Goal: Information Seeking & Learning: Learn about a topic

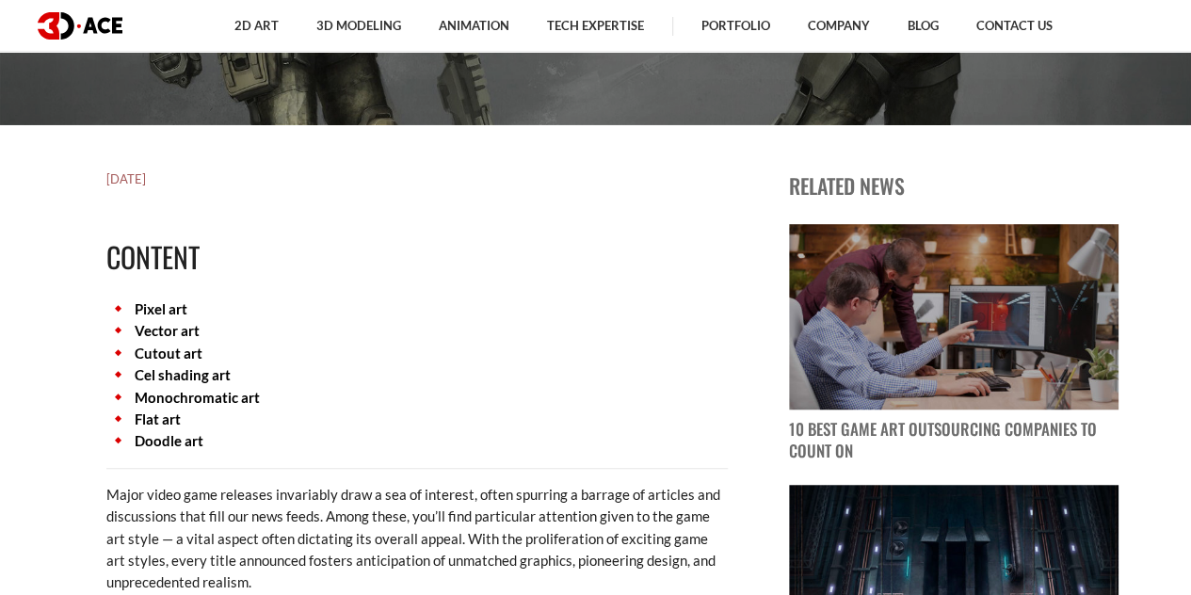
scroll to position [572, 0]
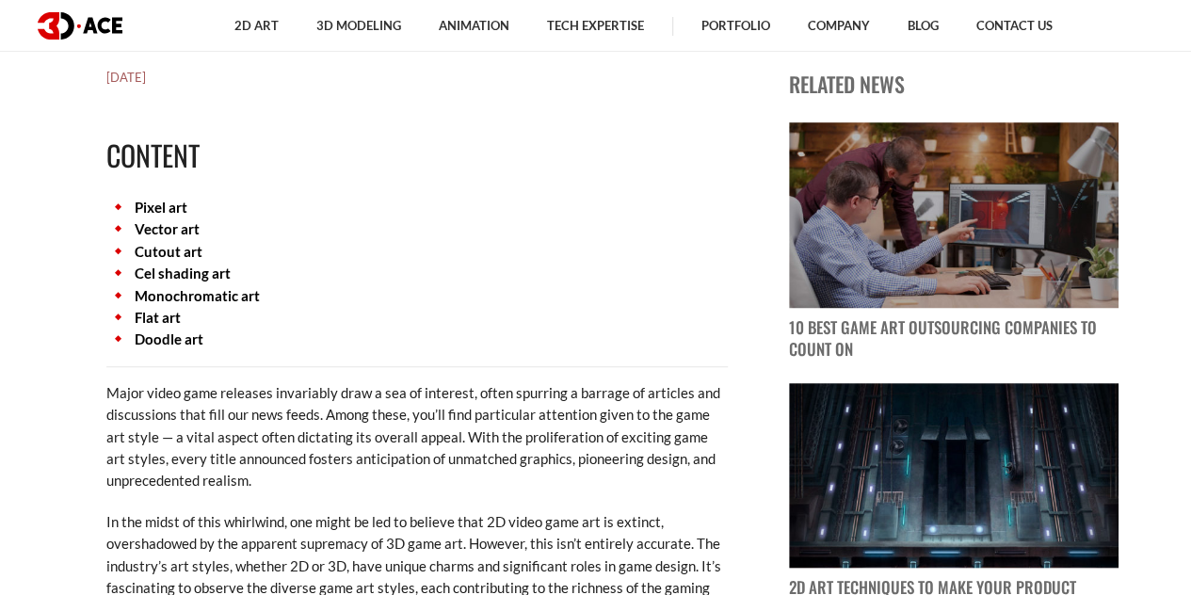
click at [151, 229] on link "Vector art" at bounding box center [167, 228] width 65 height 17
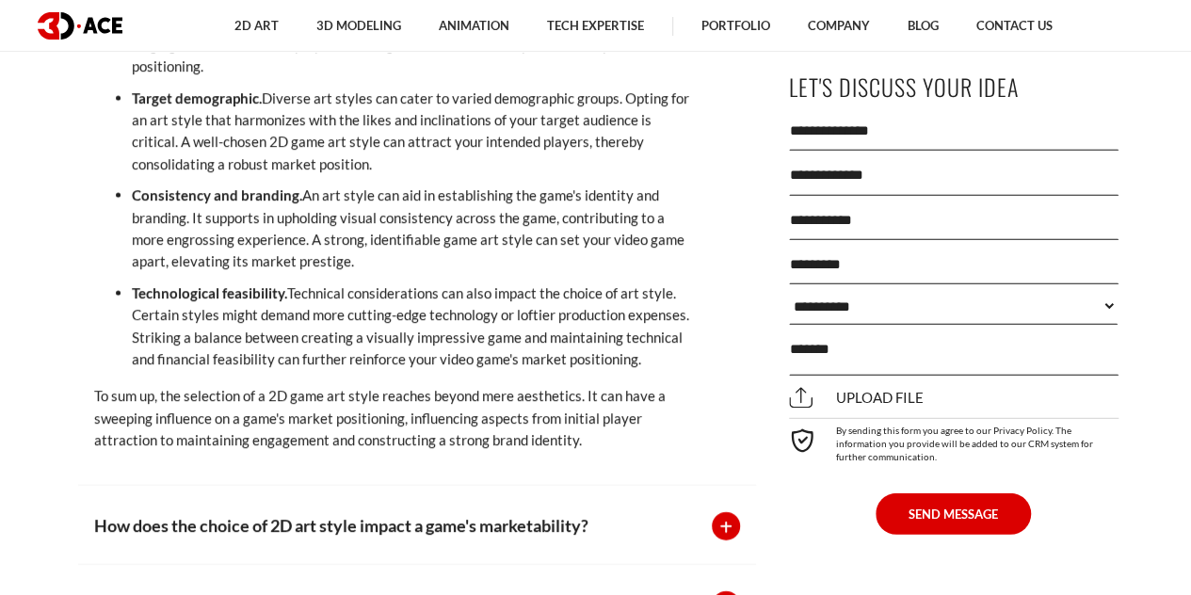
scroll to position [13175, 0]
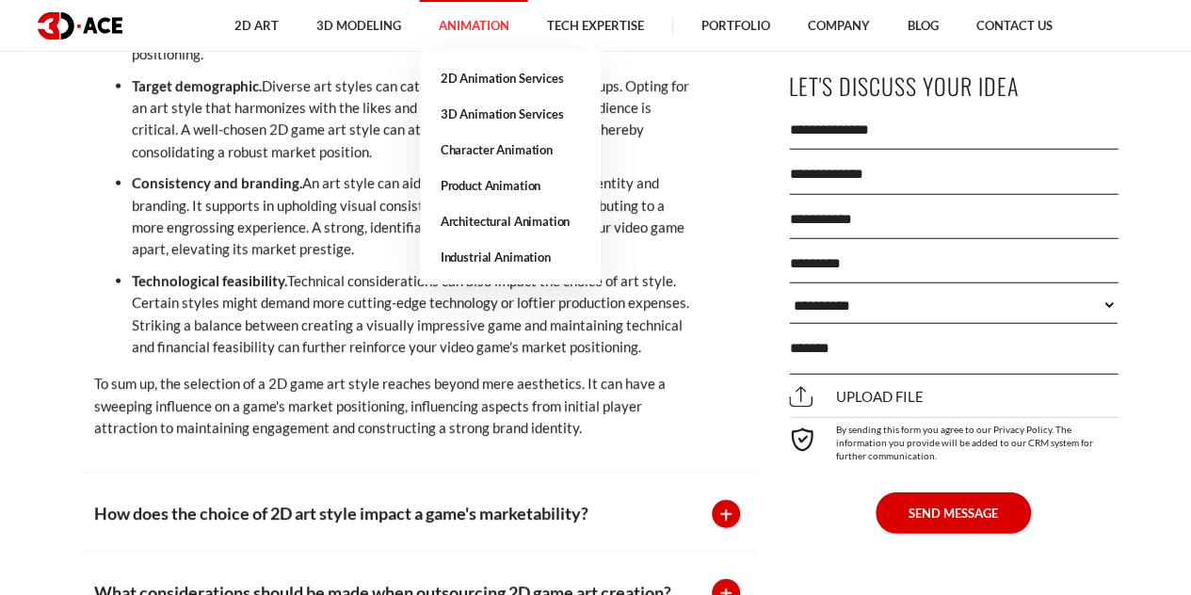
click at [469, 30] on link "Animation" at bounding box center [474, 26] width 108 height 52
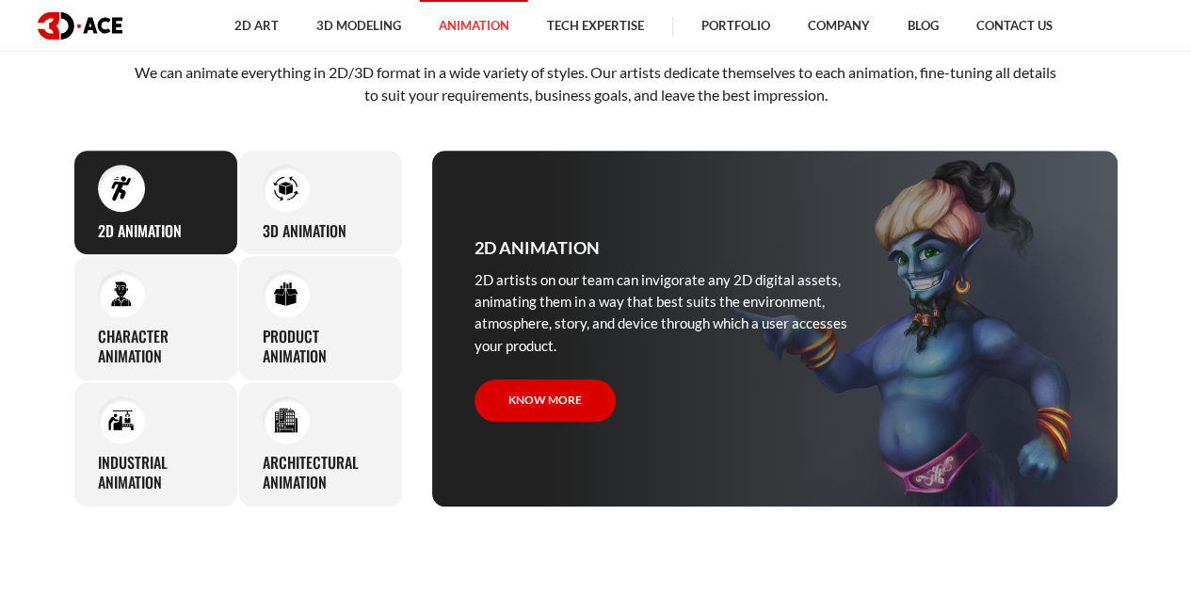
scroll to position [731, 0]
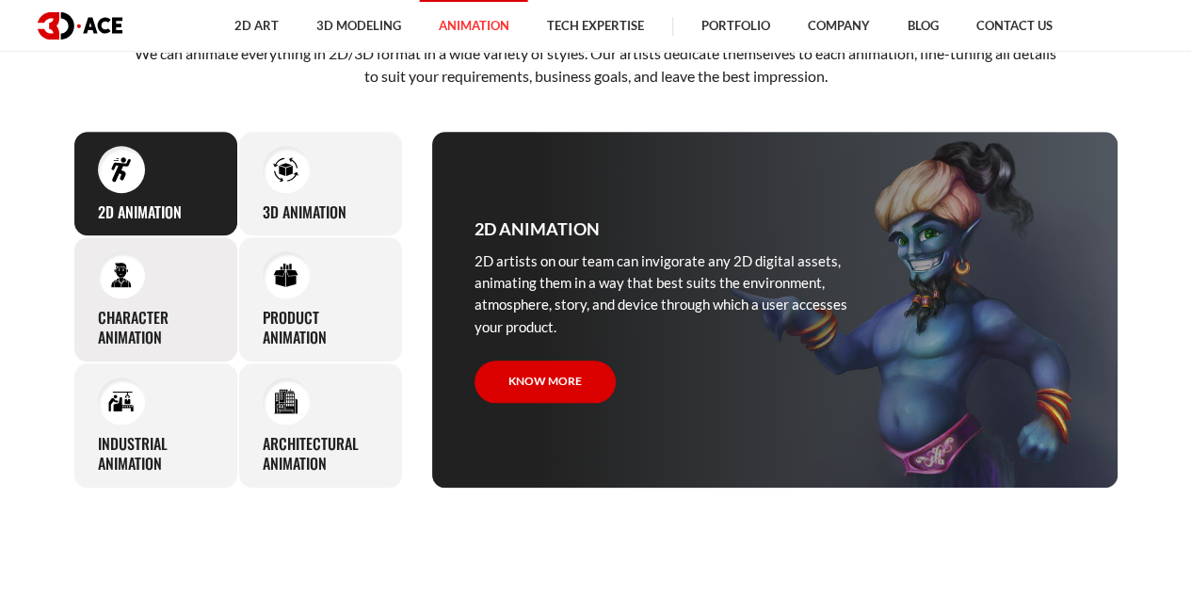
click at [155, 276] on div "Character animation 3D-Ace artists bring characters to life through various ani…" at bounding box center [155, 299] width 165 height 126
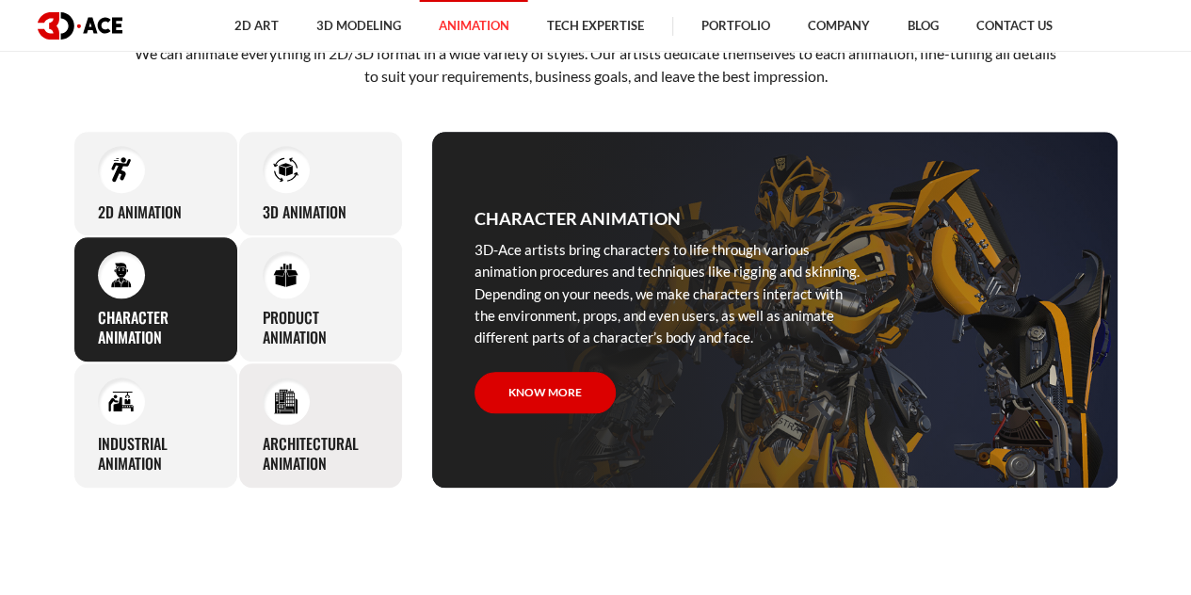
click at [239, 423] on div "Architectural animation We are ready to cover walkthrough development and archi…" at bounding box center [320, 425] width 165 height 126
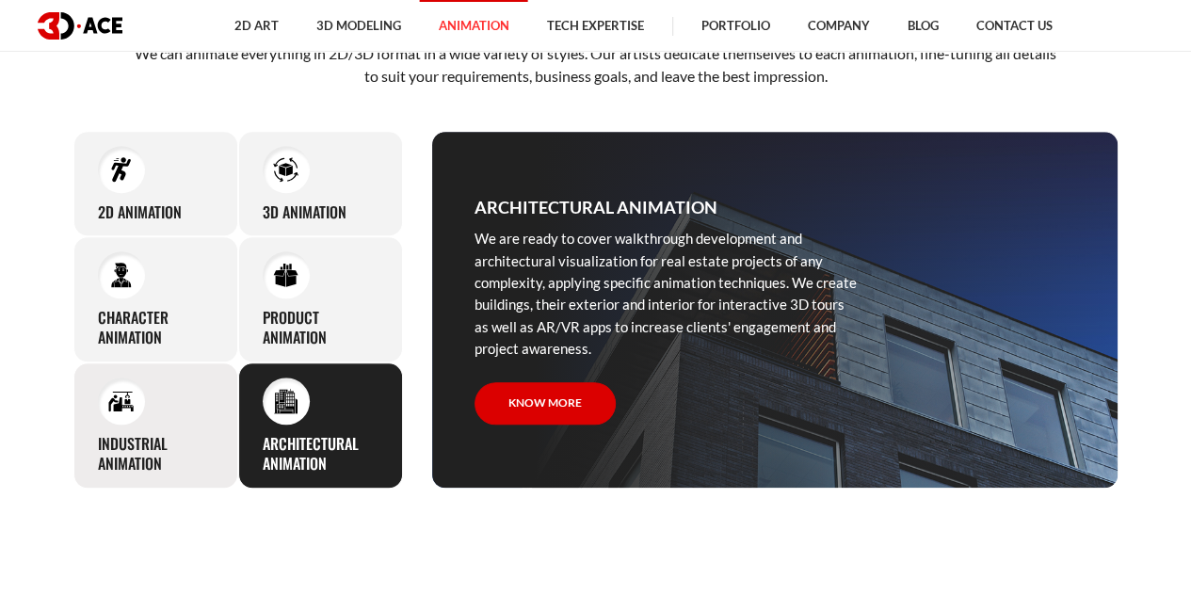
click at [176, 425] on div "Industrial animation 3D-Ace artists master all the knowledge and expertise requ…" at bounding box center [155, 425] width 165 height 126
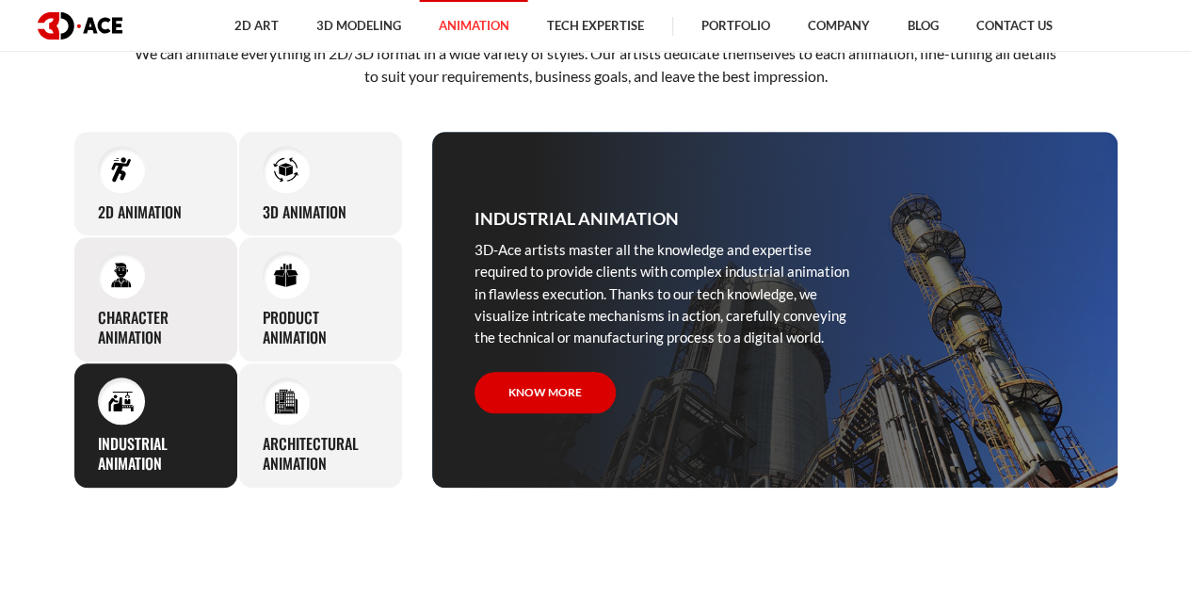
click at [143, 334] on h3 "Character animation" at bounding box center [156, 328] width 116 height 40
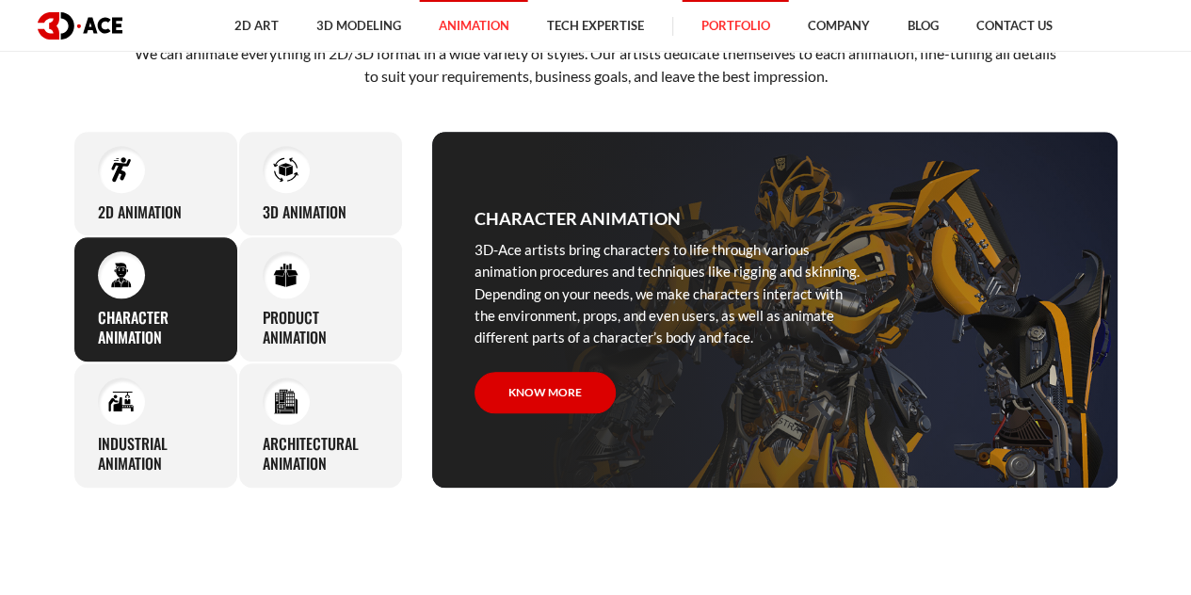
click at [741, 32] on link "Portfolio" at bounding box center [735, 26] width 106 height 52
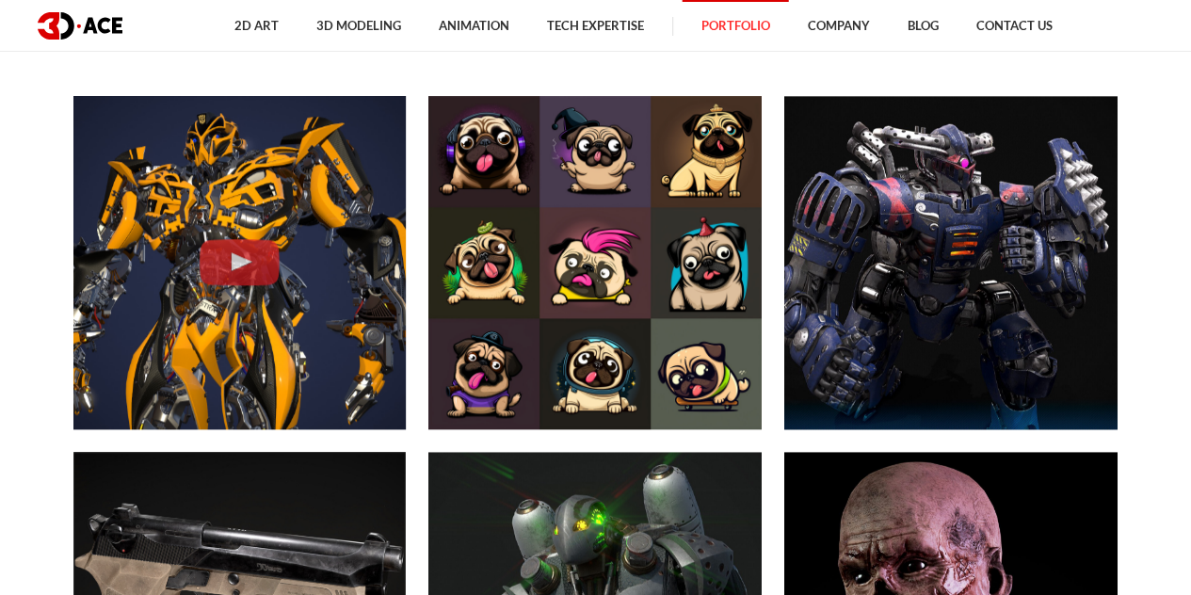
scroll to position [841, 0]
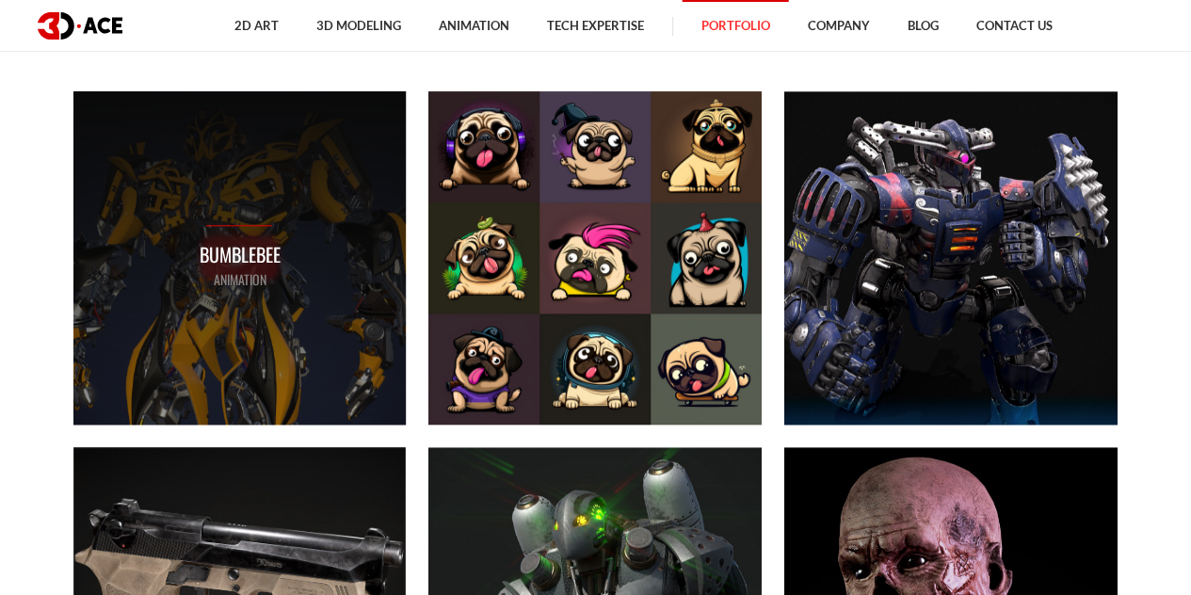
click at [343, 274] on div "Bumblebee ANIMATION" at bounding box center [239, 257] width 333 height 333
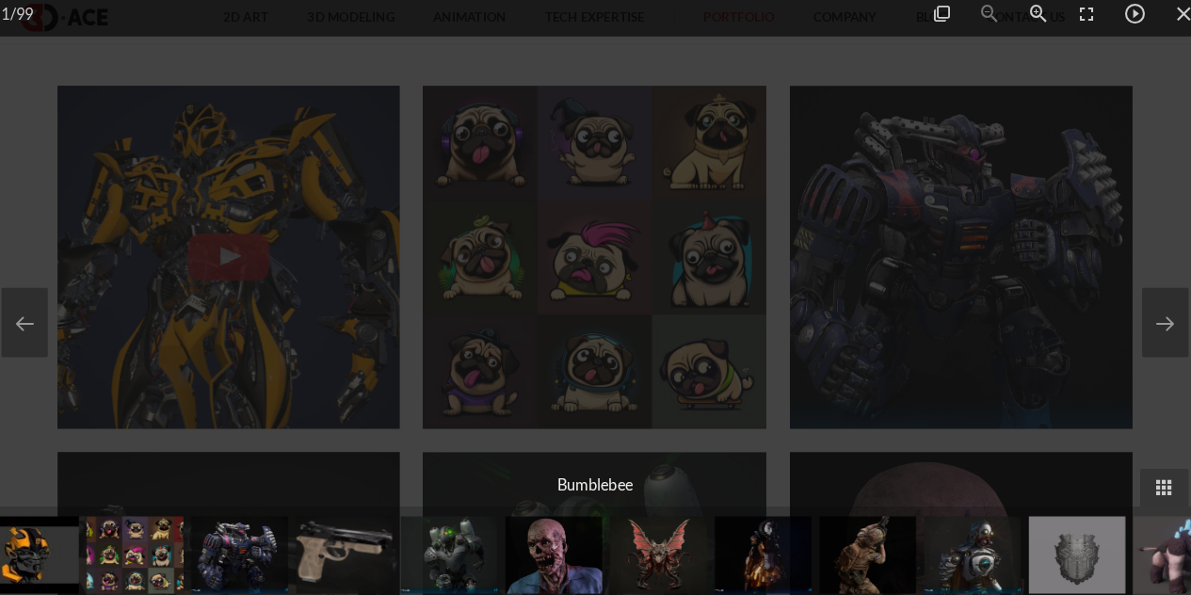
scroll to position [840, 0]
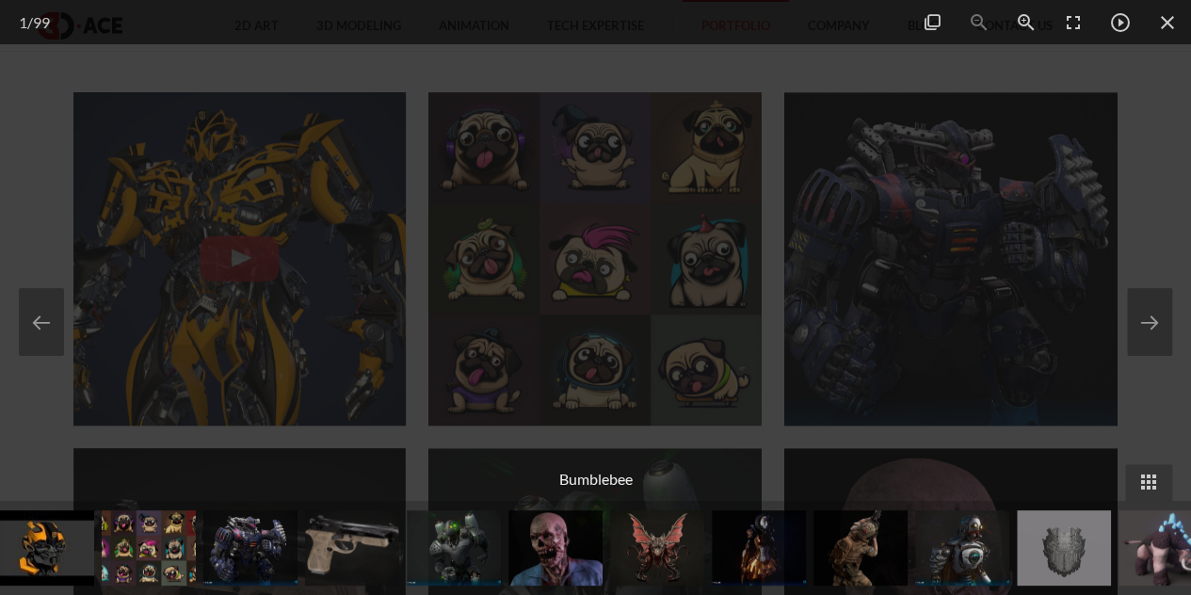
click at [1068, 189] on div at bounding box center [595, 297] width 1191 height 595
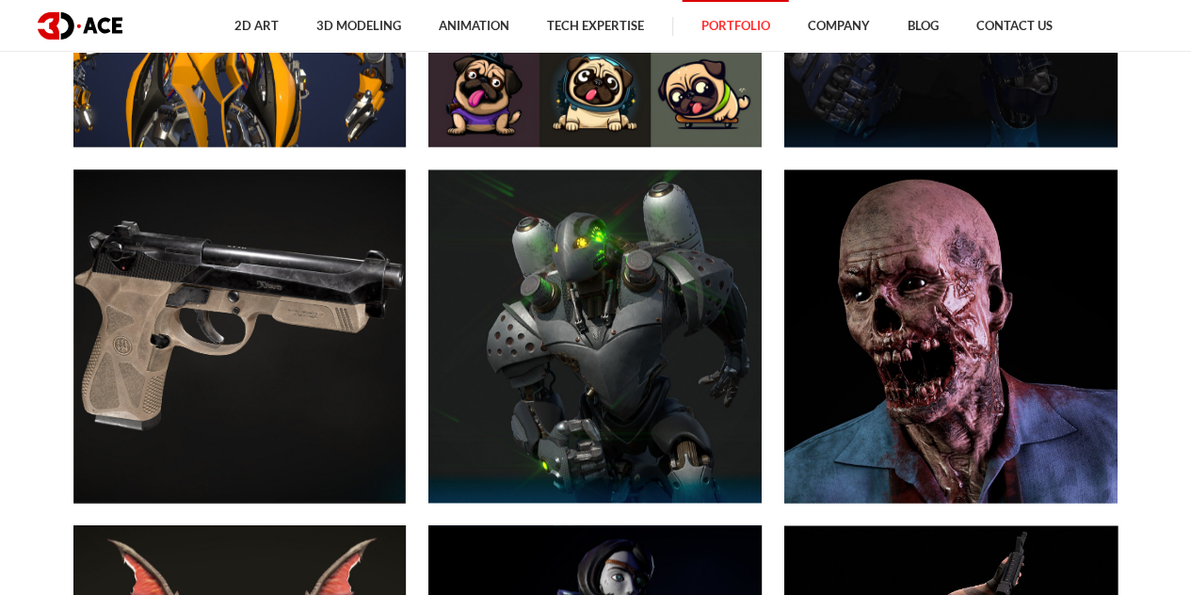
scroll to position [1130, 0]
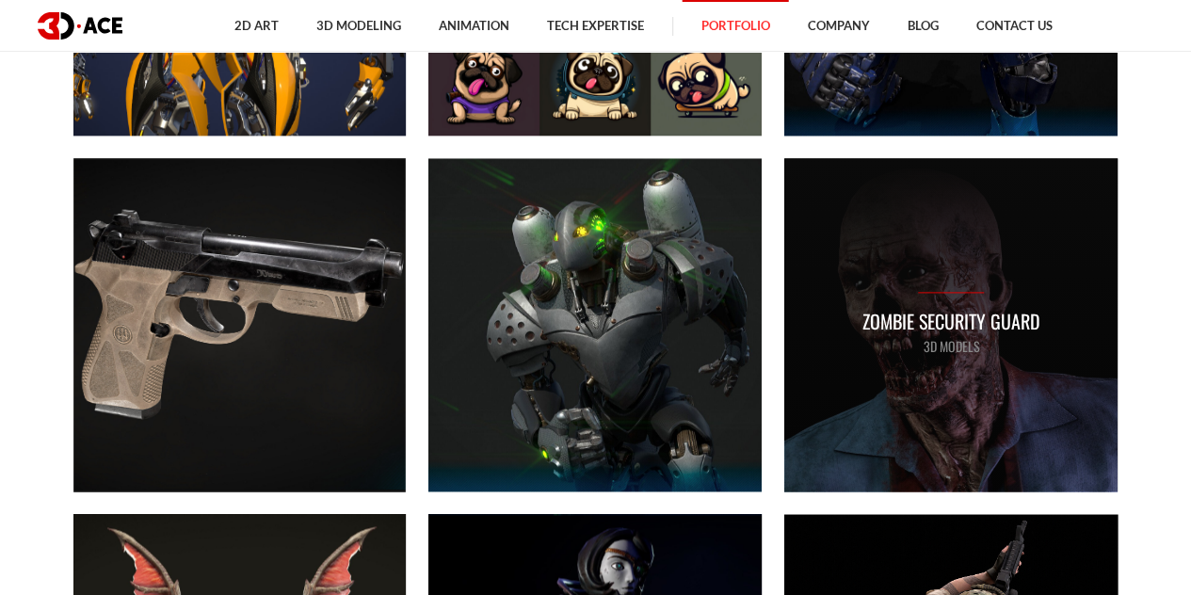
click at [1015, 298] on div "Zombie security guard 3D MODELS" at bounding box center [951, 324] width 178 height 65
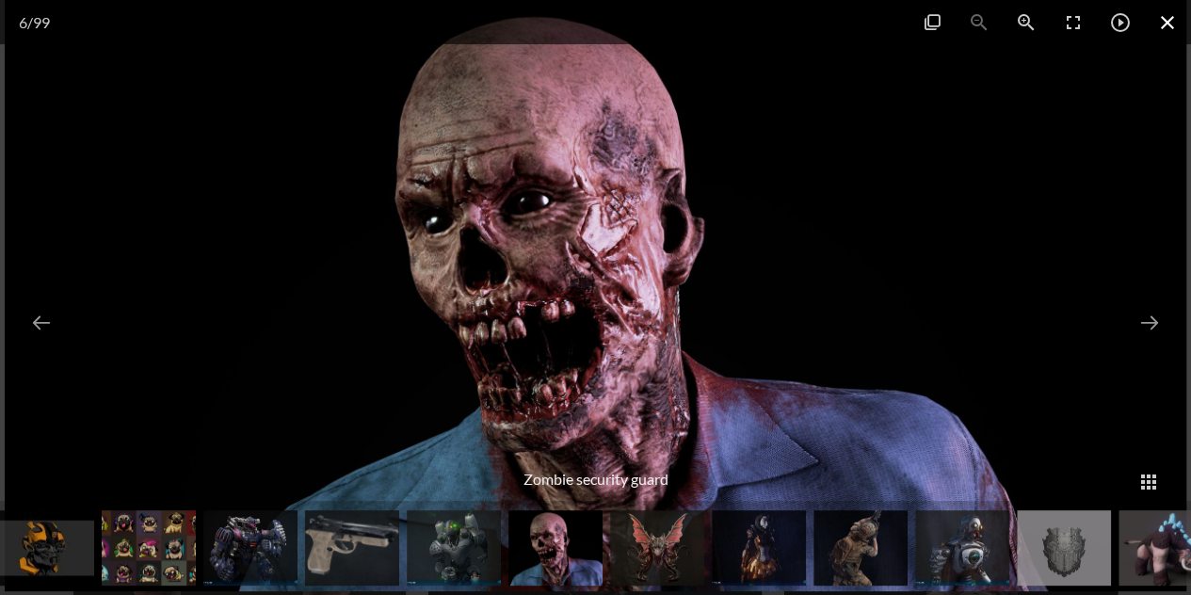
click at [1167, 24] on span at bounding box center [1167, 22] width 47 height 44
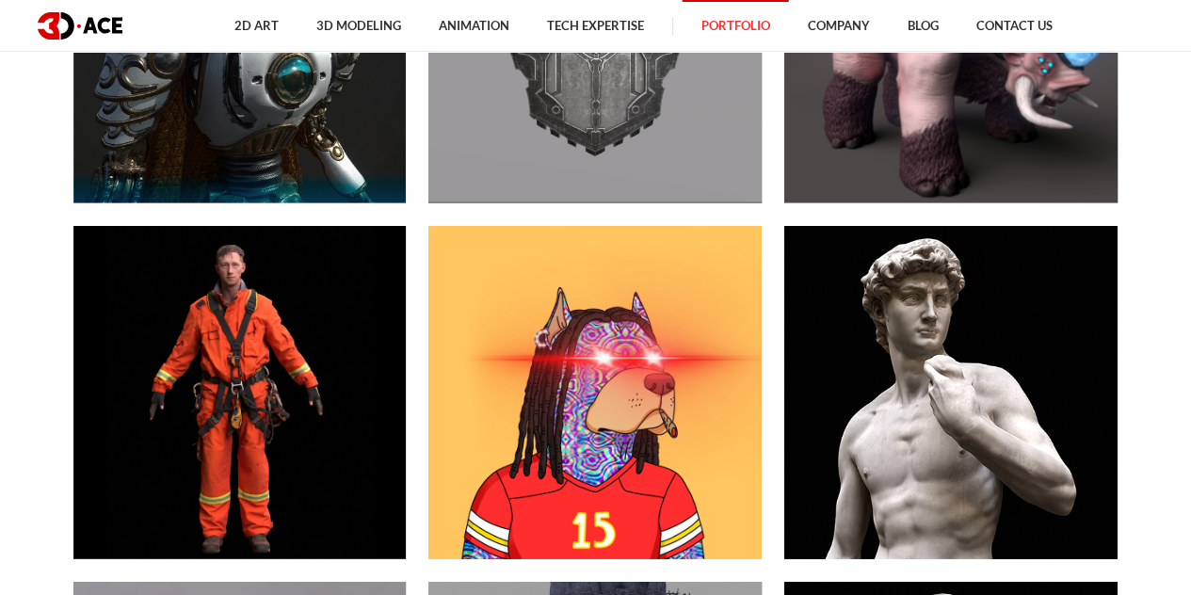
scroll to position [2131, 0]
